Goal: Check status: Check status

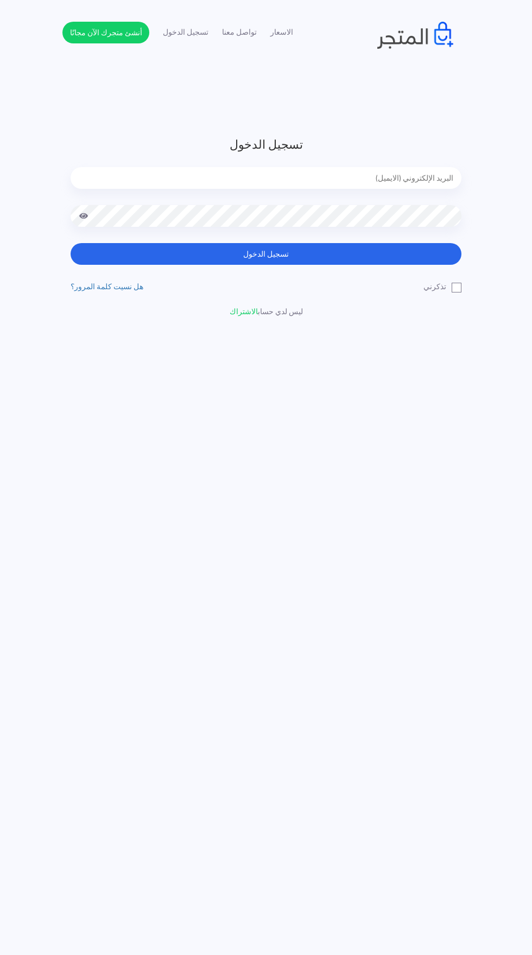
click at [414, 177] on input "email" at bounding box center [266, 178] width 390 height 22
type input "[EMAIL_ADDRESS][DOMAIN_NAME]"
click at [71, 243] on button "تسجيل الدخول" at bounding box center [266, 254] width 390 height 22
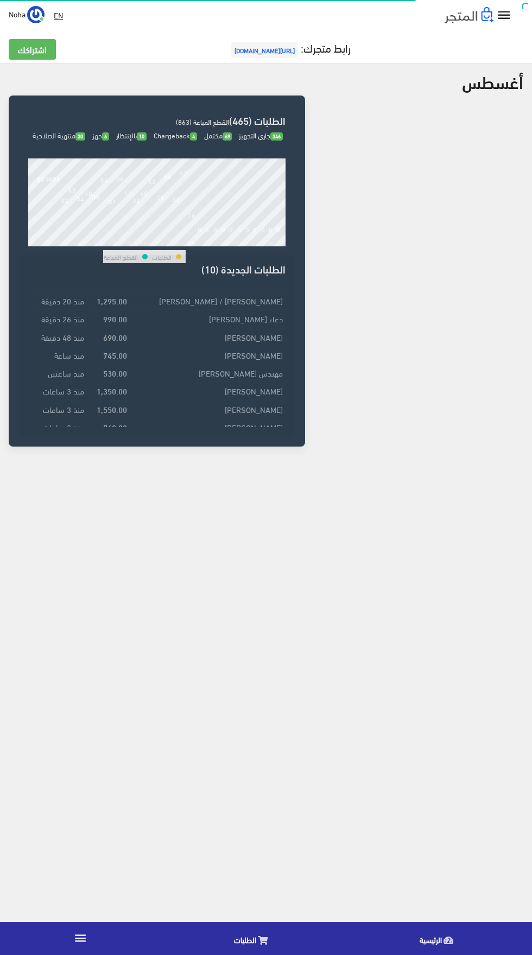
click at [259, 942] on icon at bounding box center [263, 940] width 10 height 9
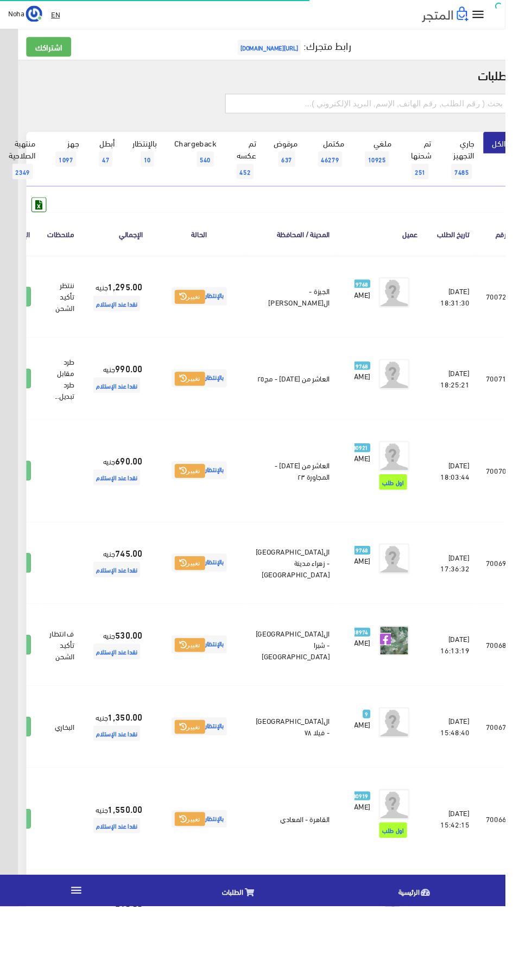
click at [469, 108] on input "text" at bounding box center [386, 109] width 299 height 21
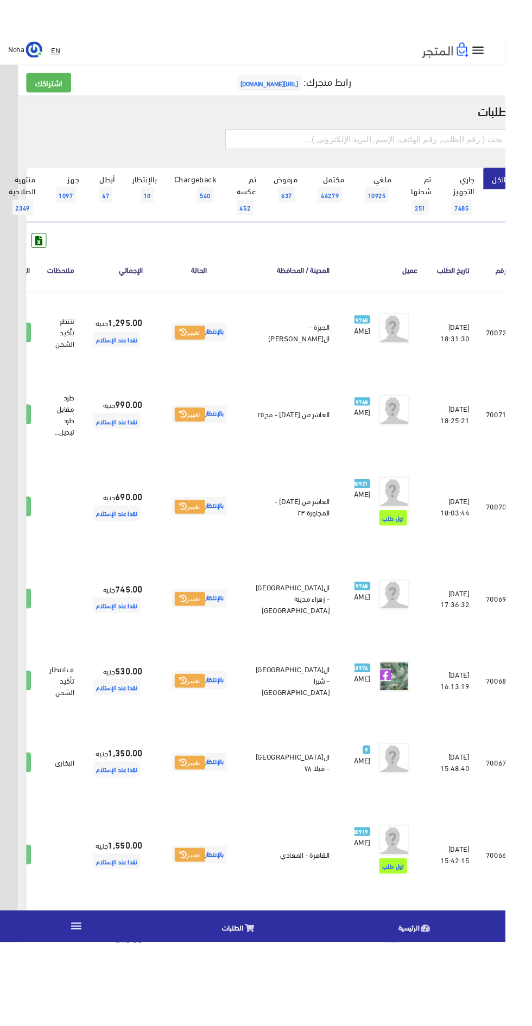
scroll to position [0, -28]
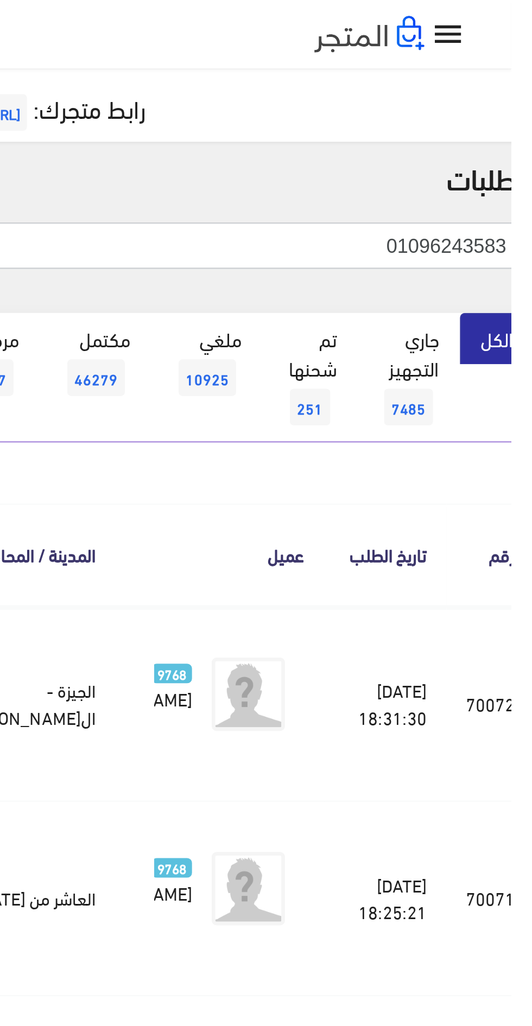
type input "01096243583"
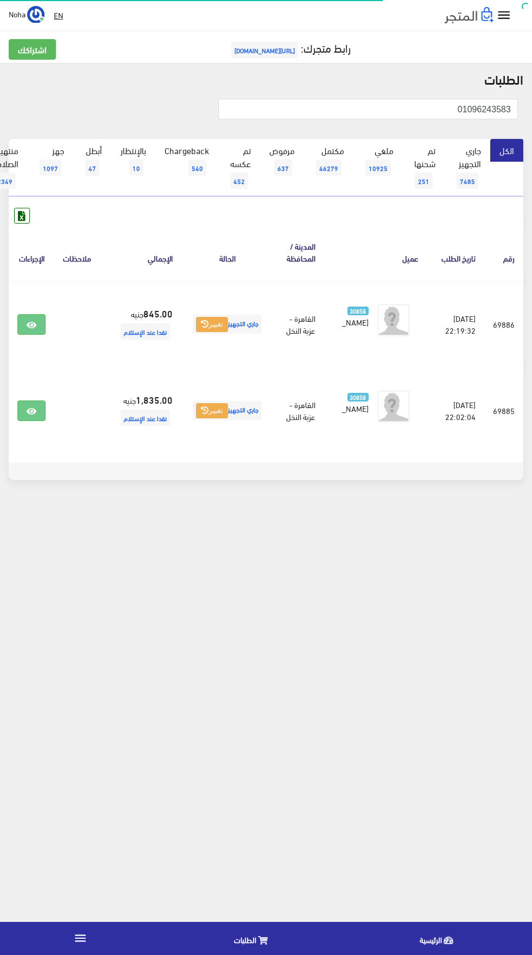
scroll to position [0, -28]
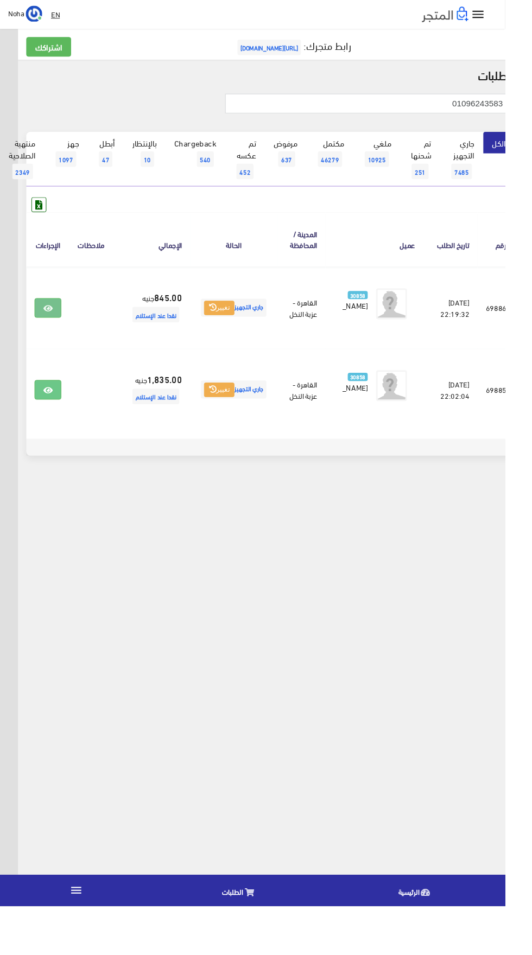
click at [65, 325] on link at bounding box center [50, 324] width 28 height 21
